Goal: Transaction & Acquisition: Purchase product/service

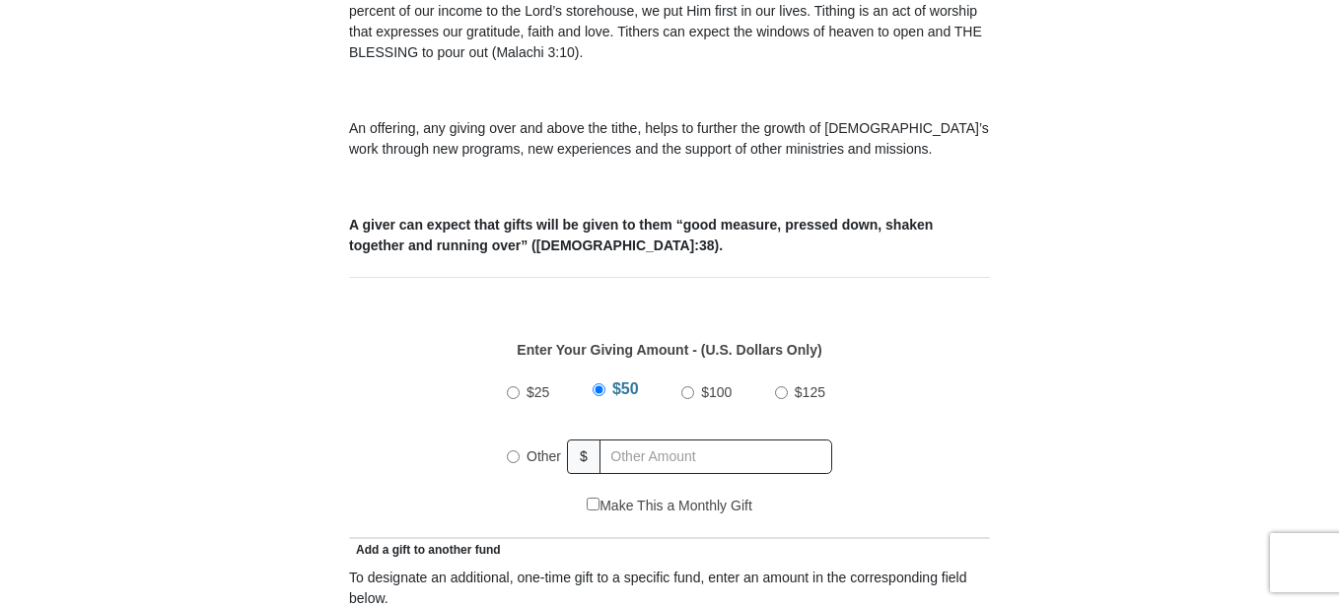
scroll to position [786, 0]
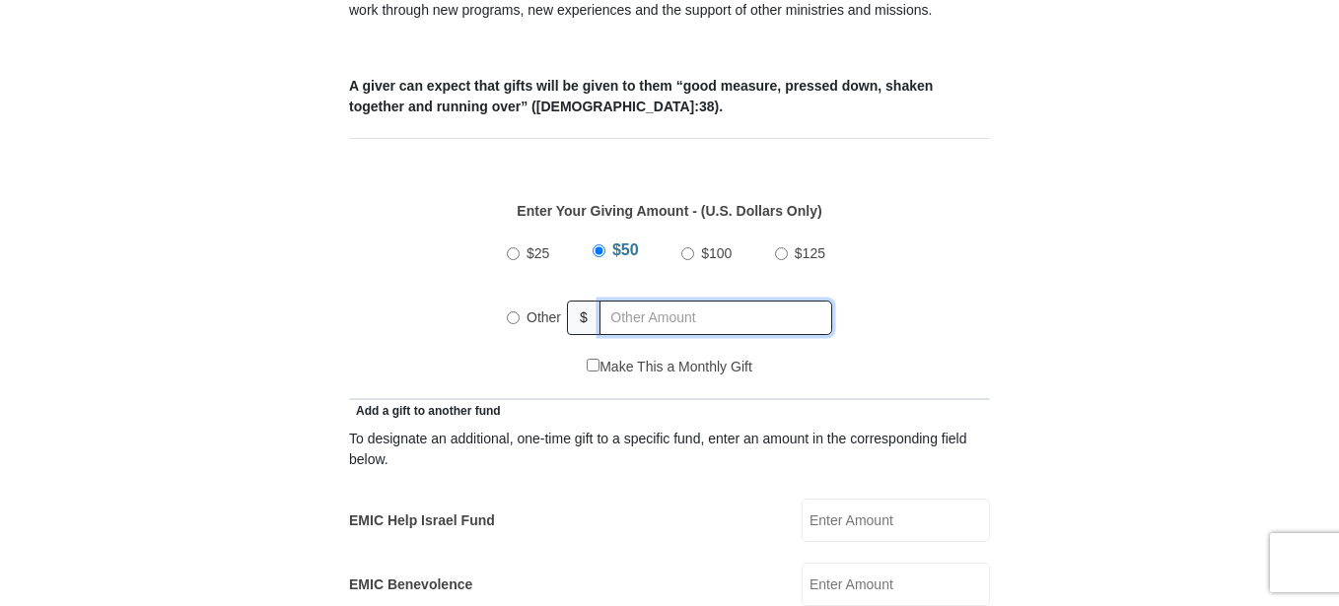
radio input "true"
click at [638, 301] on input "text" at bounding box center [719, 318] width 226 height 35
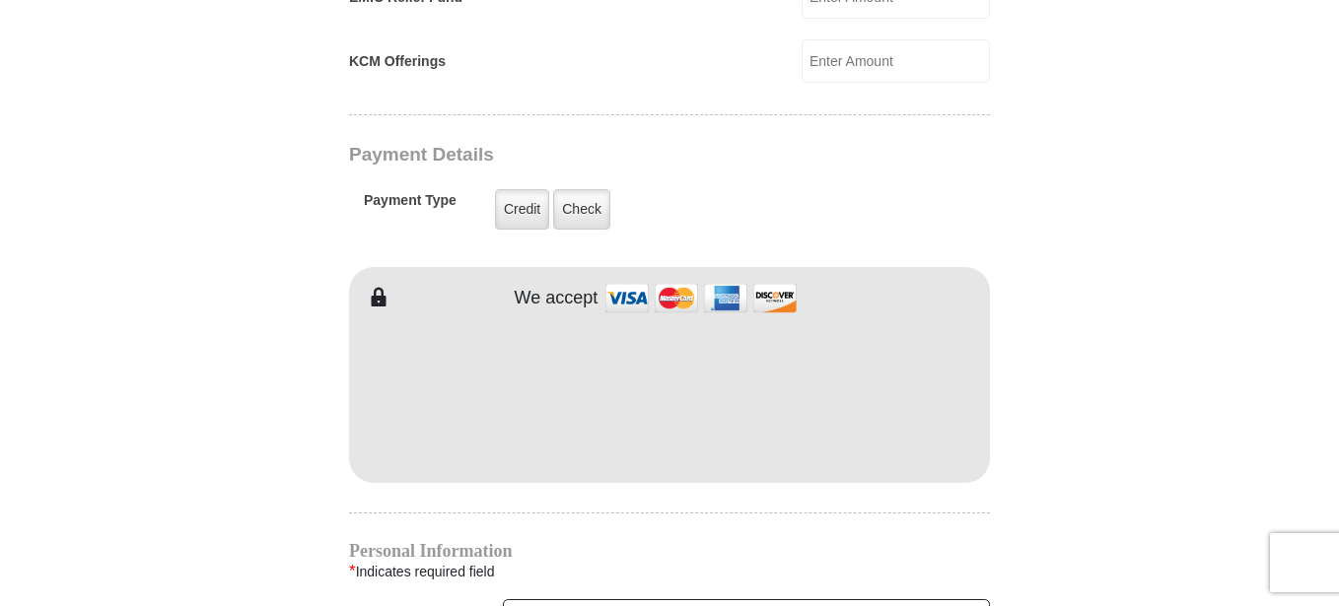
scroll to position [1506, 0]
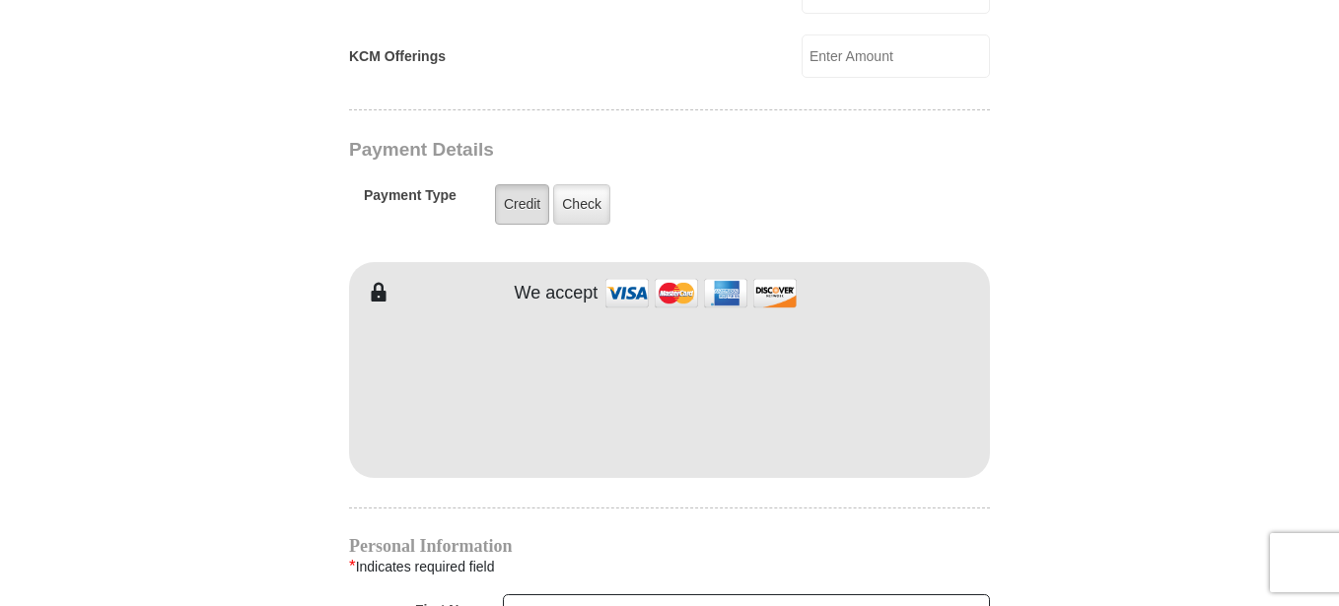
type input "122.69"
click at [513, 185] on label "Credit" at bounding box center [522, 204] width 54 height 40
click at [0, 0] on input "Credit" at bounding box center [0, 0] width 0 height 0
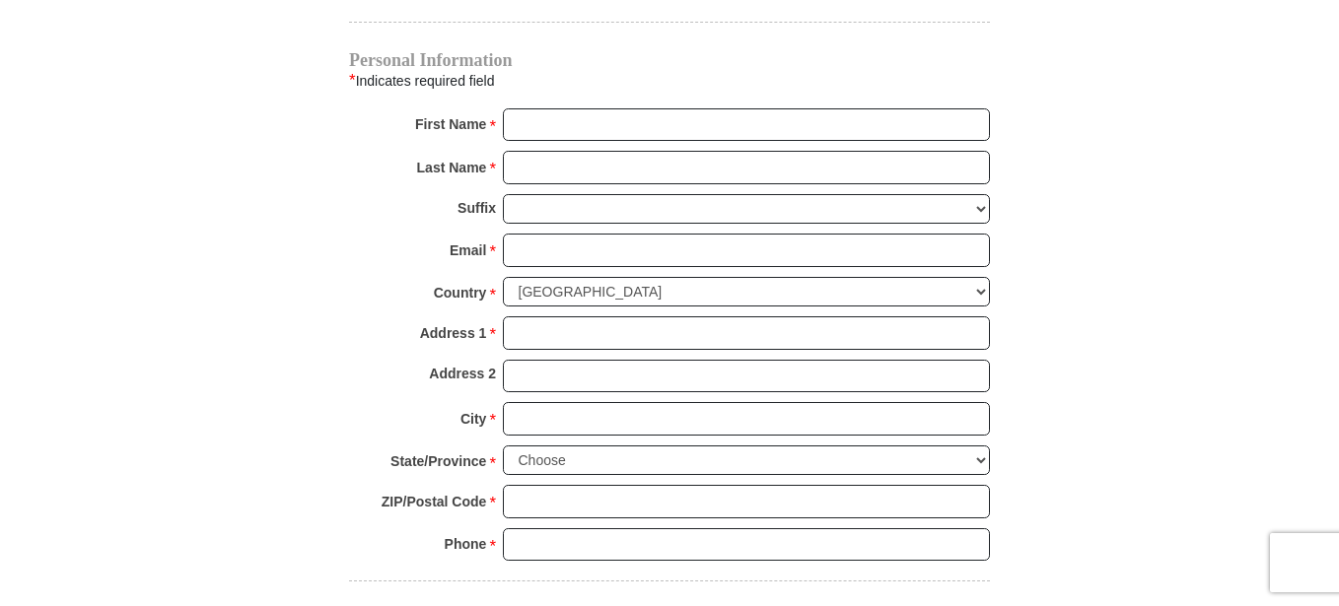
scroll to position [1985, 0]
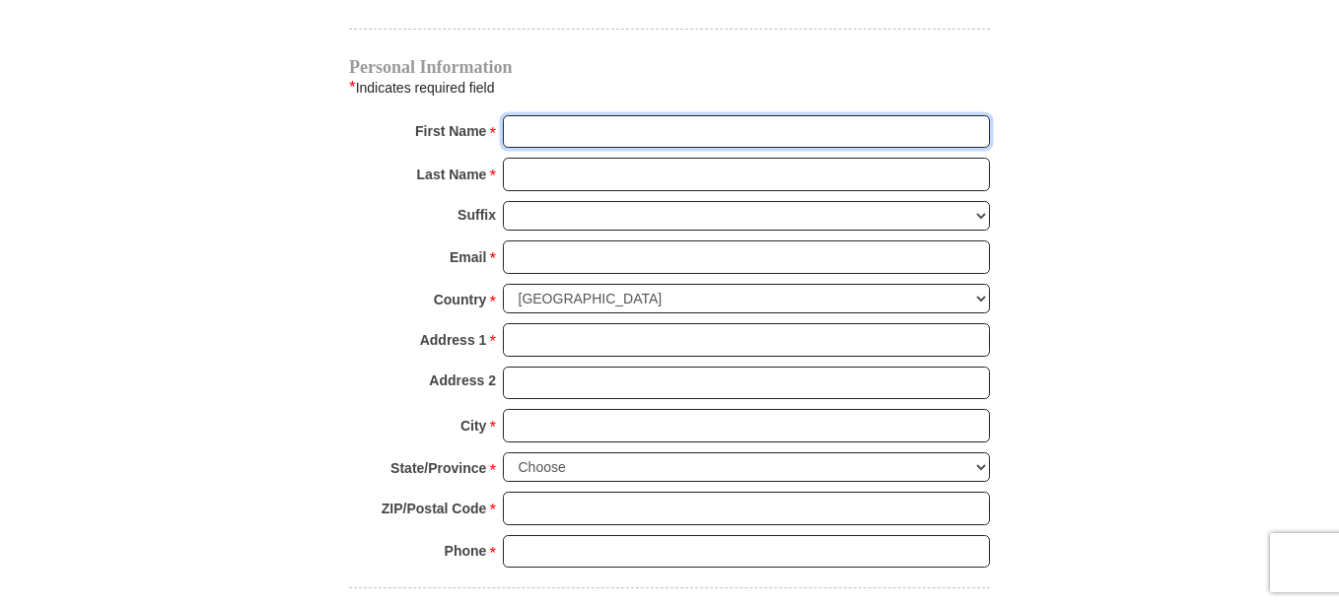
click at [794, 115] on input "First Name *" at bounding box center [746, 132] width 487 height 34
type input "[PERSON_NAME]"
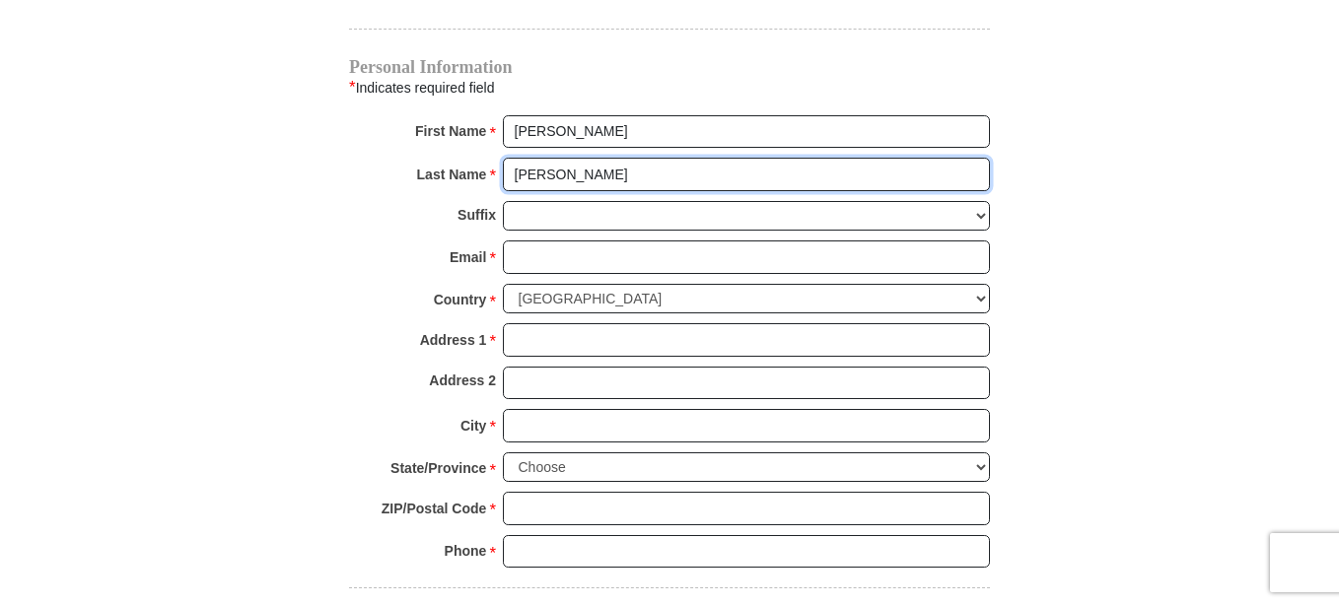
type input "[PERSON_NAME]"
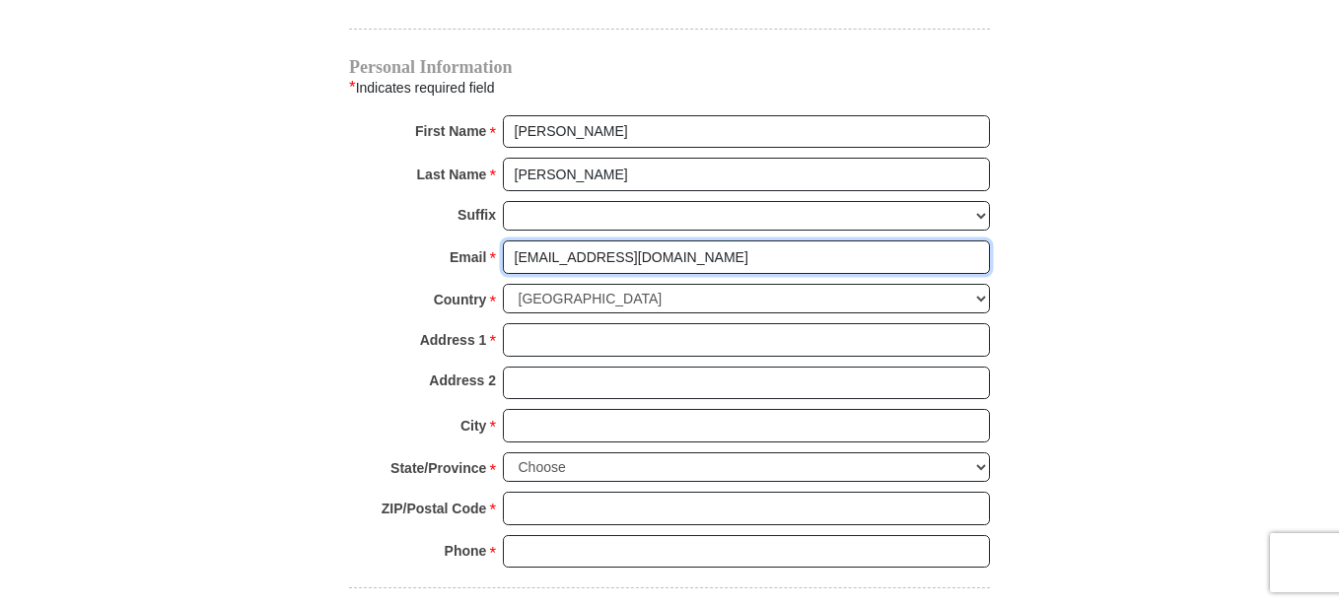
type input "[EMAIL_ADDRESS][DOMAIN_NAME]"
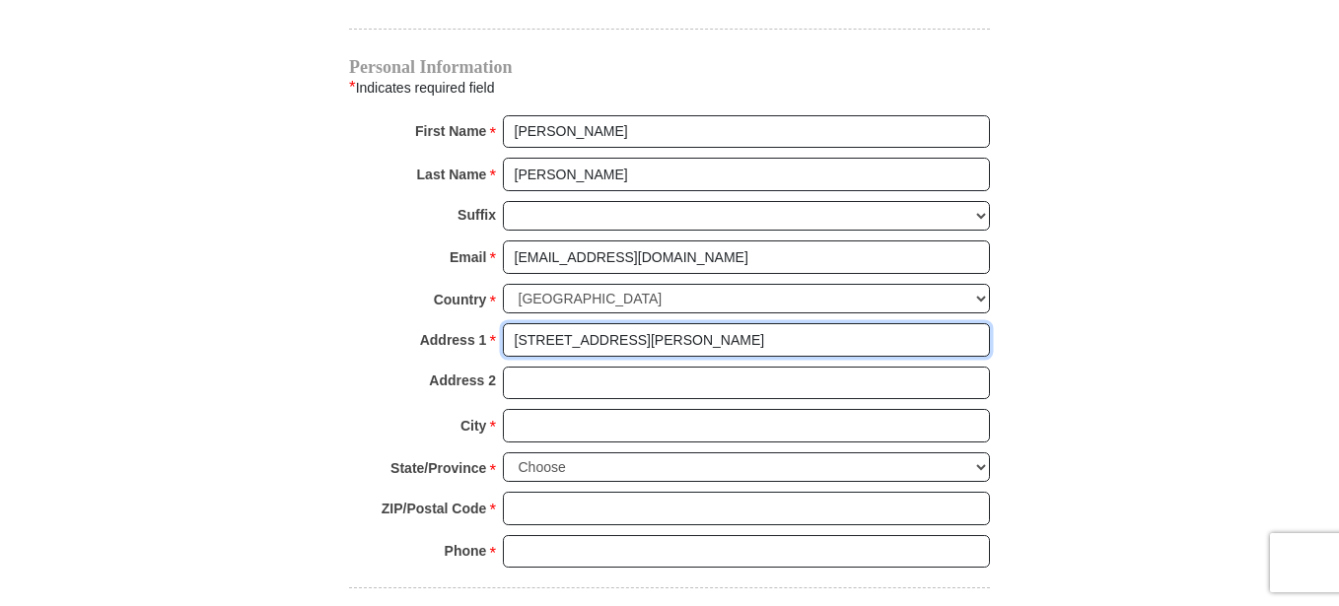
type input "[STREET_ADDRESS][PERSON_NAME]"
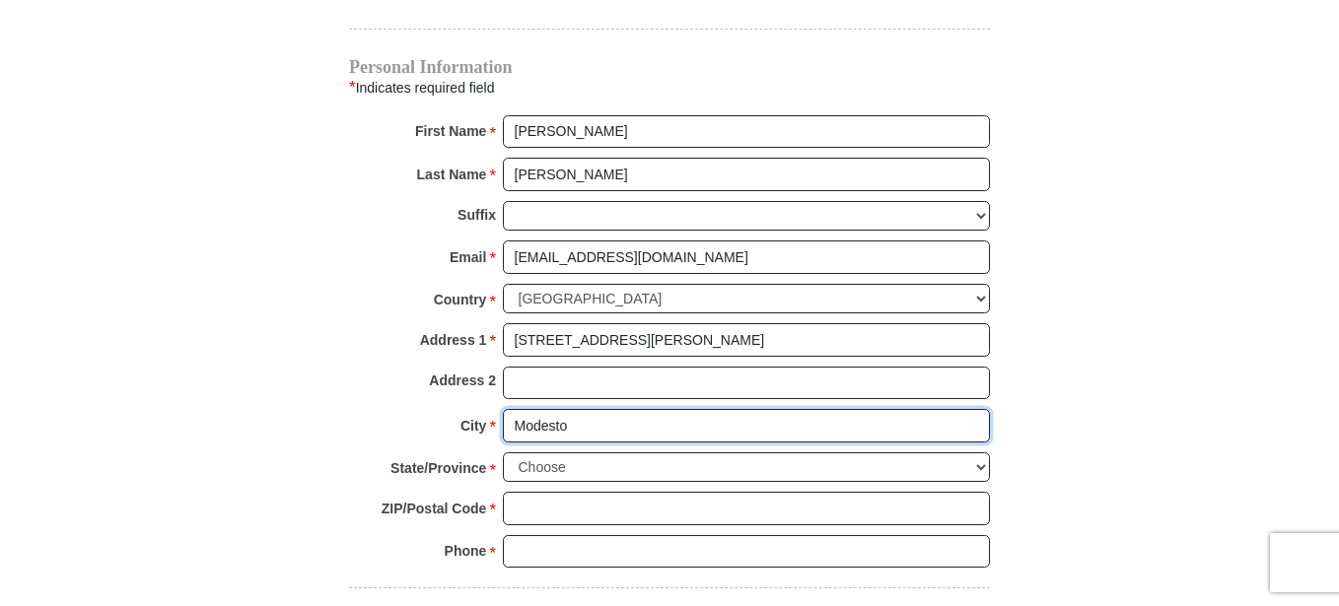
type input "Modesto"
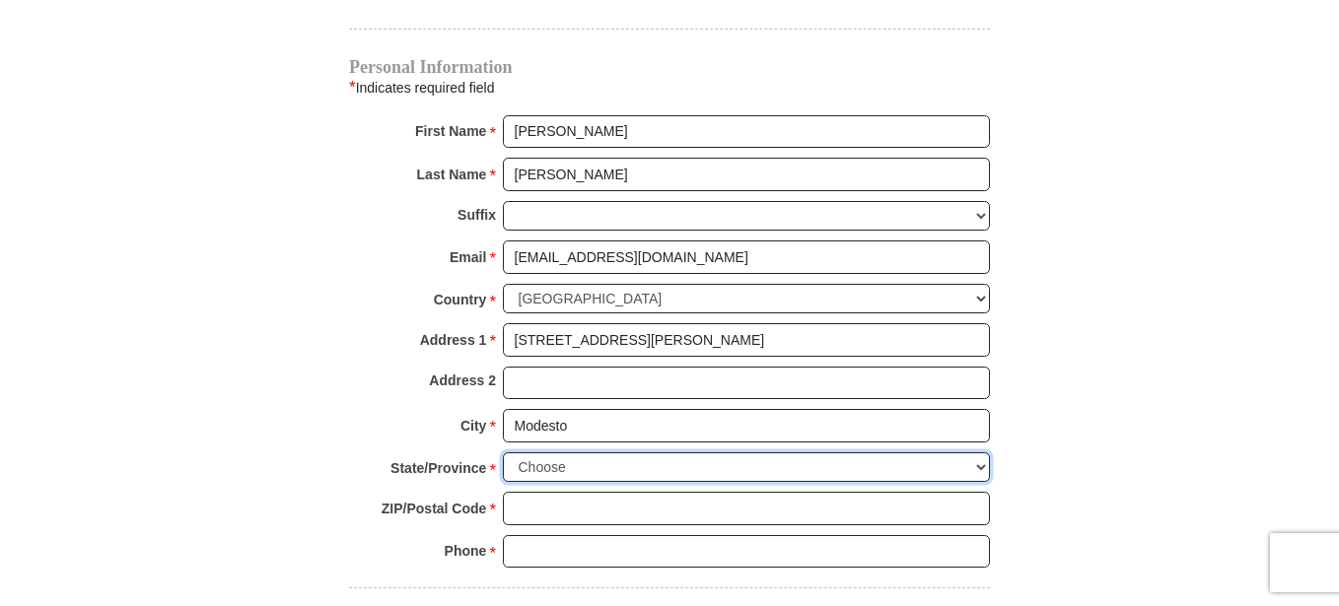
select select "CA"
type input "95355"
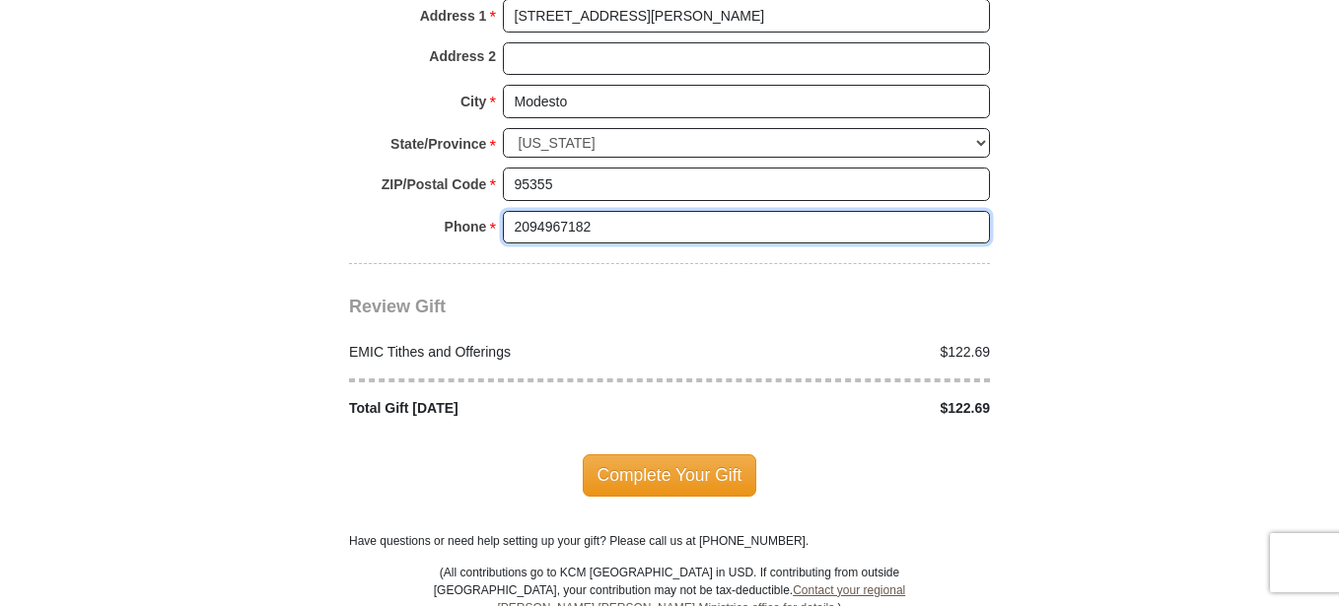
scroll to position [2373, 0]
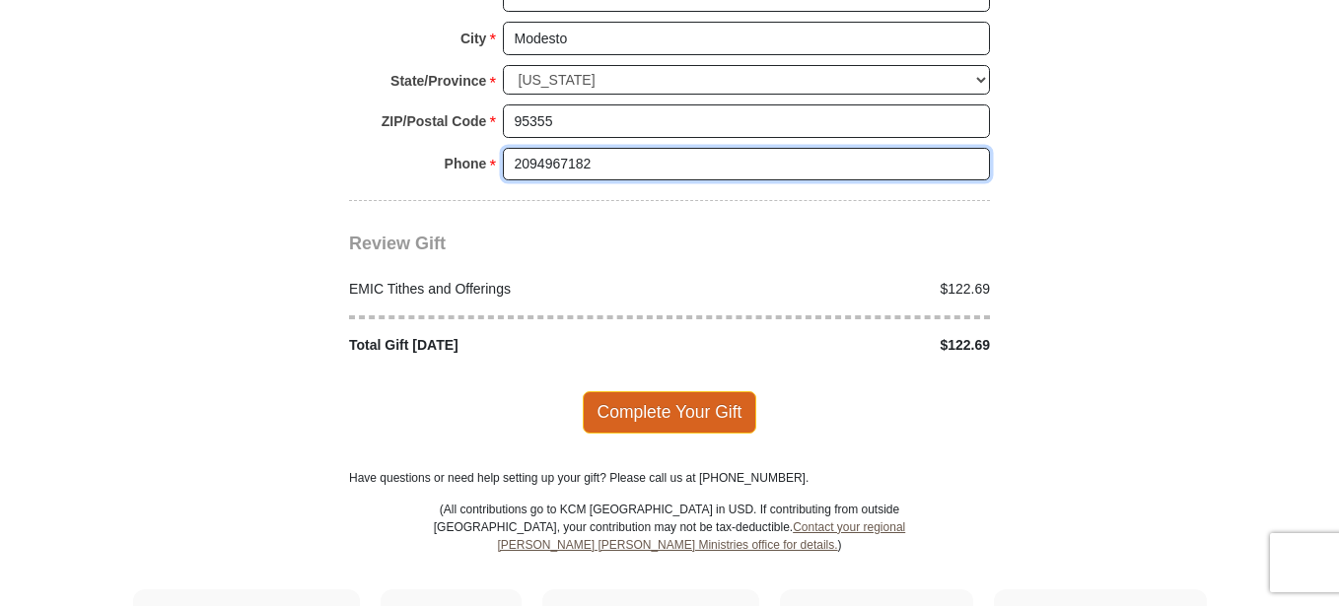
type input "2094967182"
click at [657, 391] on span "Complete Your Gift" at bounding box center [670, 411] width 174 height 41
